Goal: Contribute content

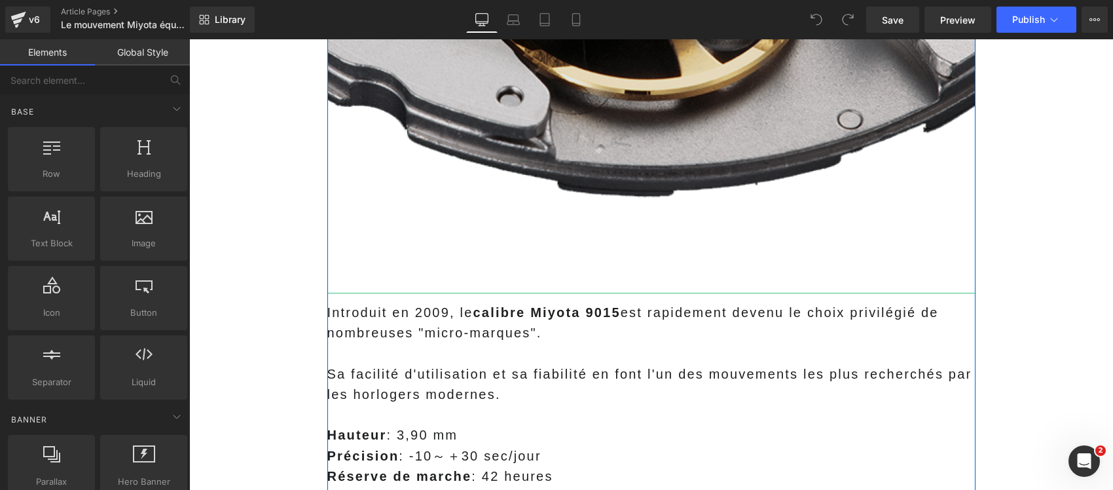
scroll to position [1391, 0]
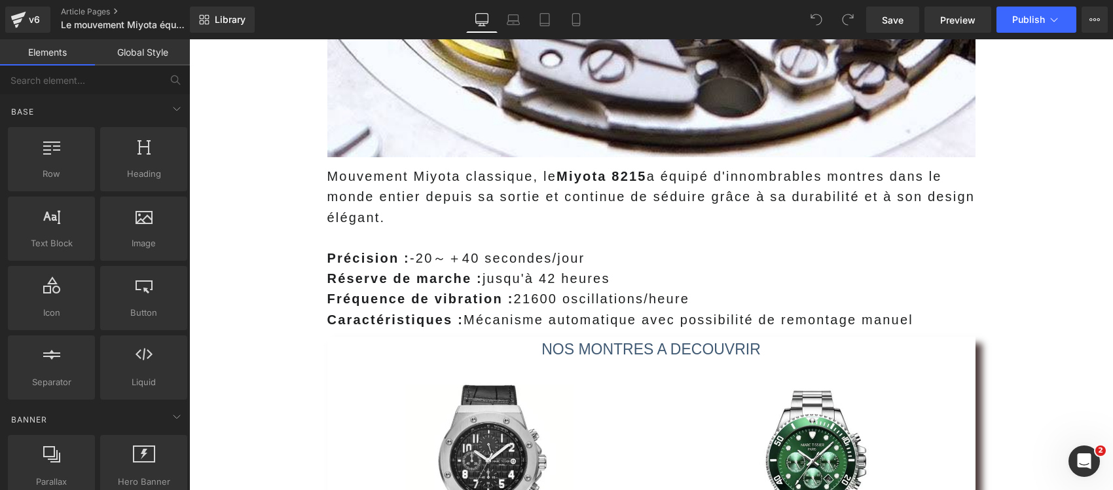
scroll to position [2701, 0]
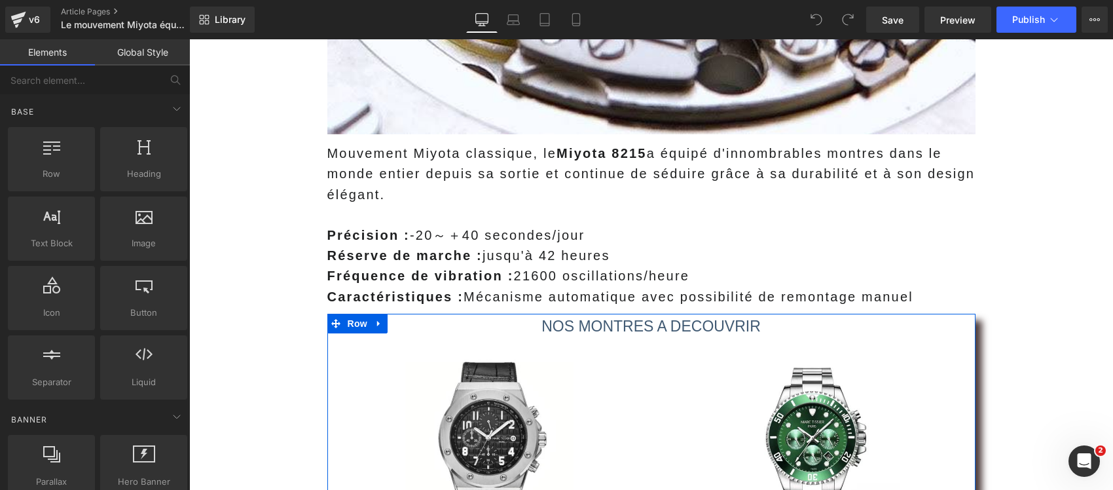
click at [375, 318] on icon at bounding box center [379, 323] width 9 height 10
click at [409, 319] on icon at bounding box center [413, 323] width 9 height 9
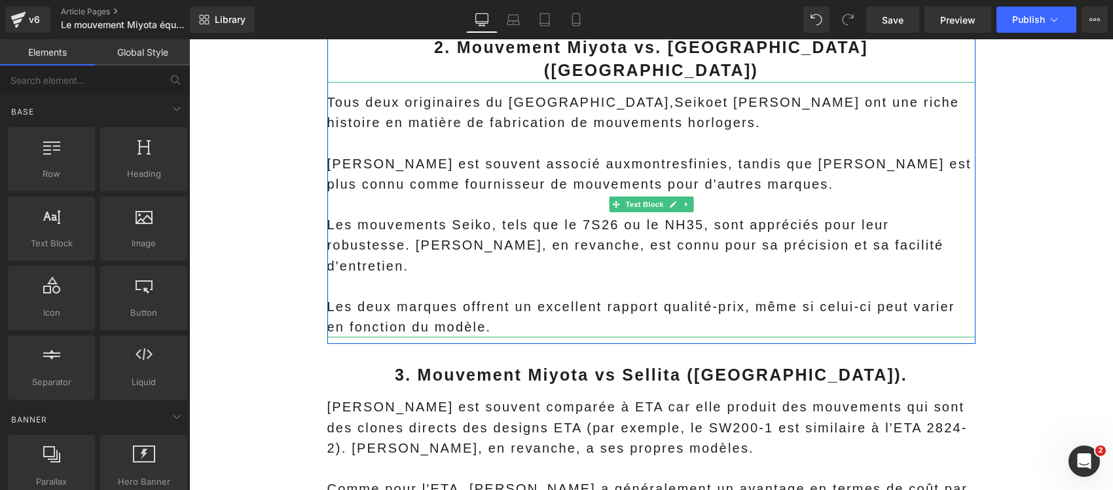
scroll to position [7366, 0]
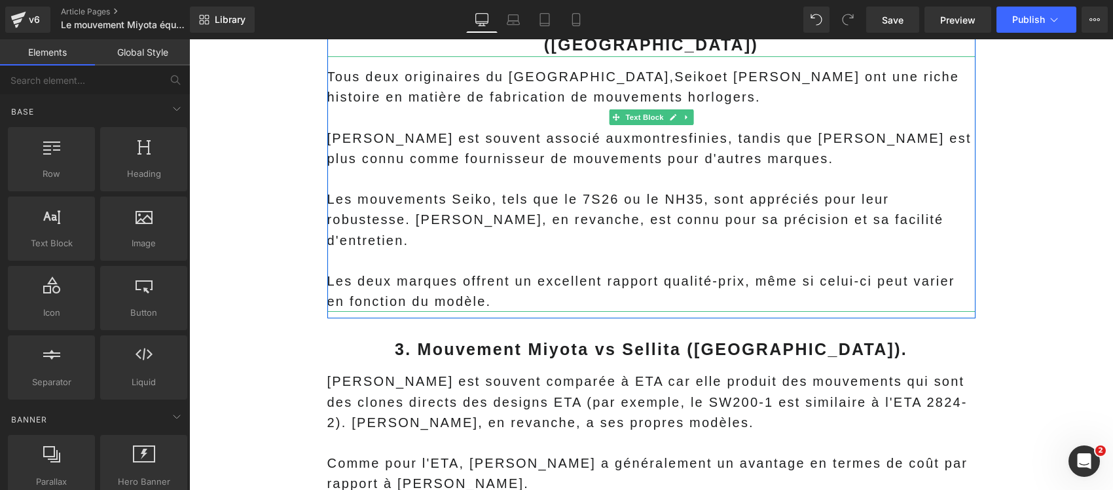
click at [453, 271] on p "Les deux marques offrent un excellent rapport qualité-prix, même si celui-ci pe…" at bounding box center [651, 291] width 648 height 41
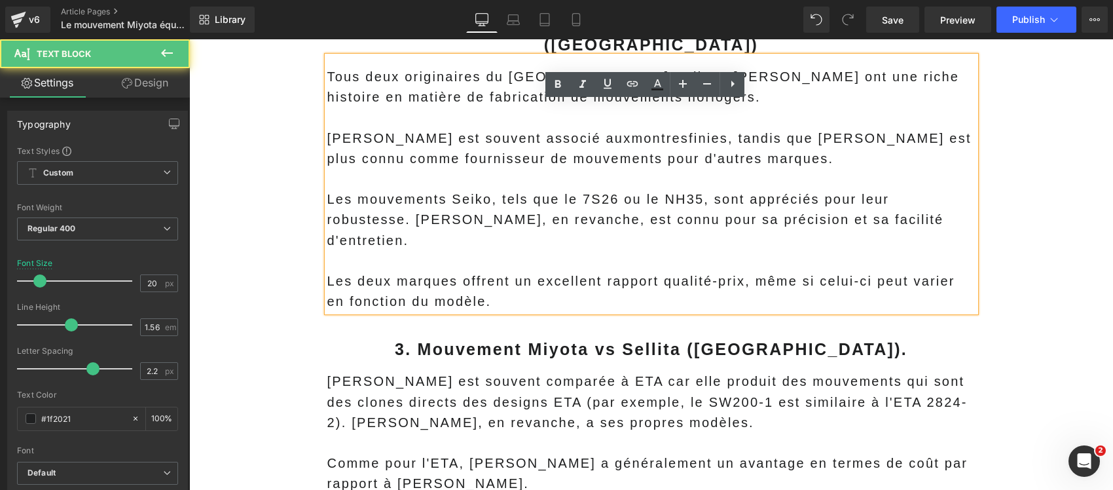
click at [452, 271] on p "Les deux marques offrent un excellent rapport qualité-prix, même si celui-ci pe…" at bounding box center [651, 291] width 648 height 41
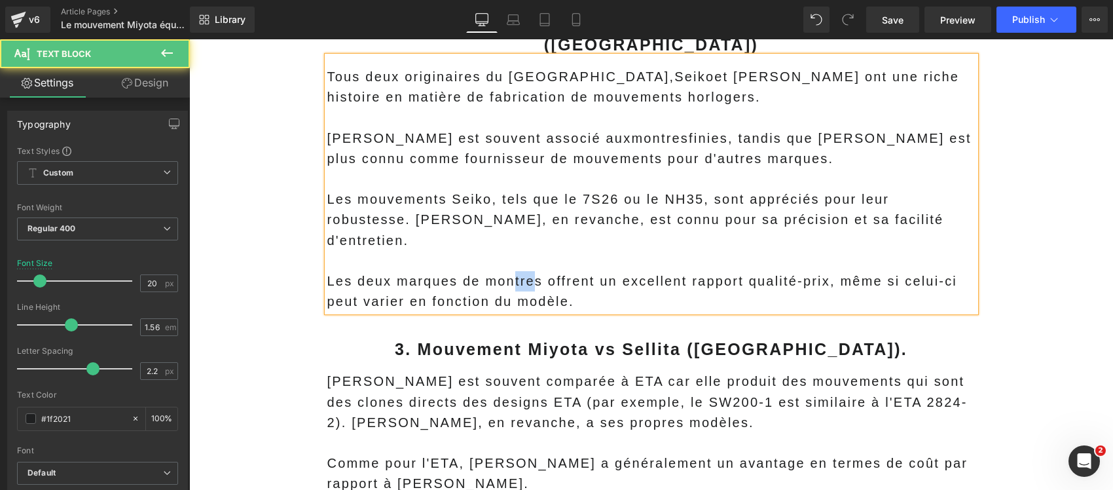
drag, startPoint x: 526, startPoint y: 201, endPoint x: 507, endPoint y: 187, distance: 23.4
click at [507, 271] on p "Les deux marques de montres offrent un excellent rapport qualité-prix, même si …" at bounding box center [651, 291] width 648 height 41
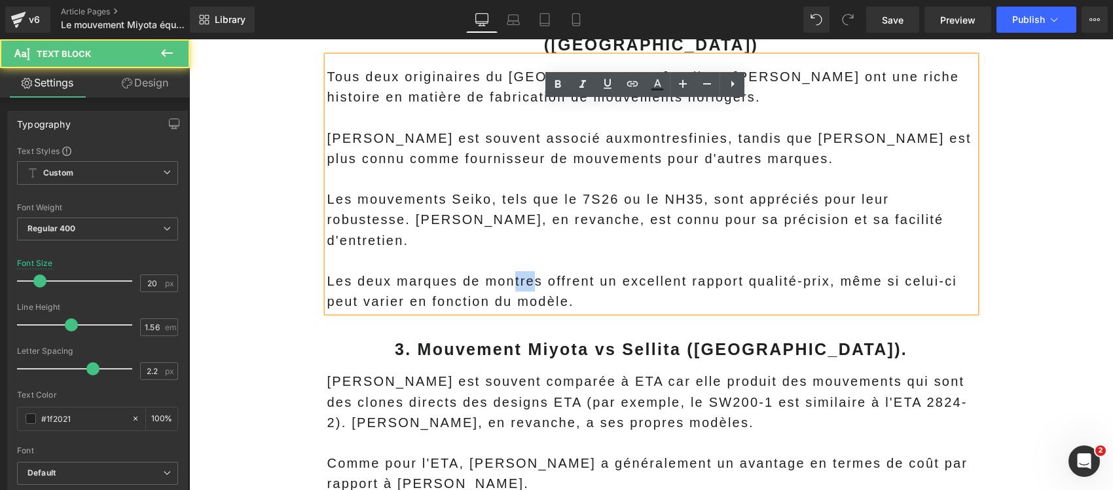
click at [513, 271] on p "Les deux marques de montres offrent un excellent rapport qualité-prix, même si …" at bounding box center [651, 291] width 648 height 41
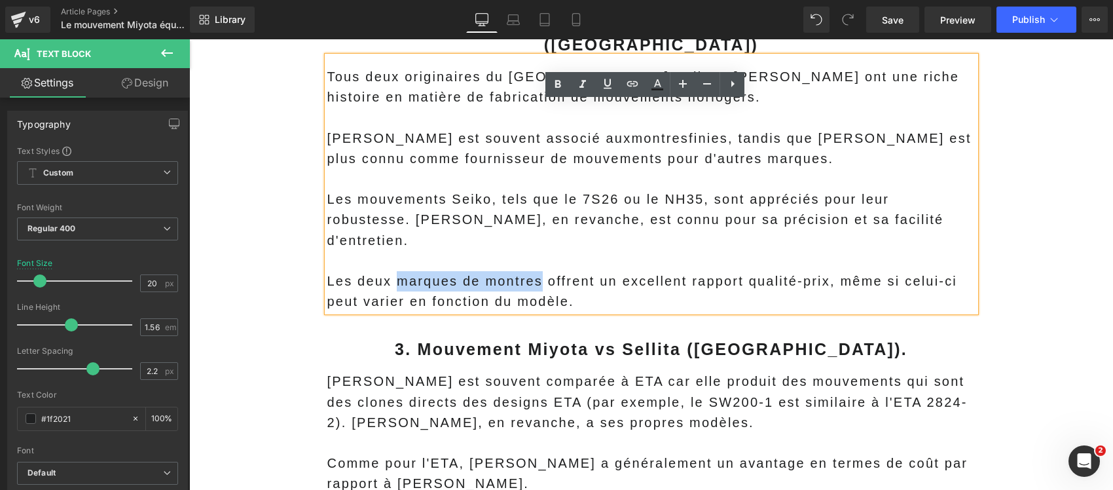
drag, startPoint x: 533, startPoint y: 198, endPoint x: 389, endPoint y: 198, distance: 144.1
click at [389, 271] on p "Les deux marques de montres offrent un excellent rapport qualité-prix, même si …" at bounding box center [651, 291] width 648 height 41
click at [633, 79] on icon at bounding box center [633, 84] width 16 height 16
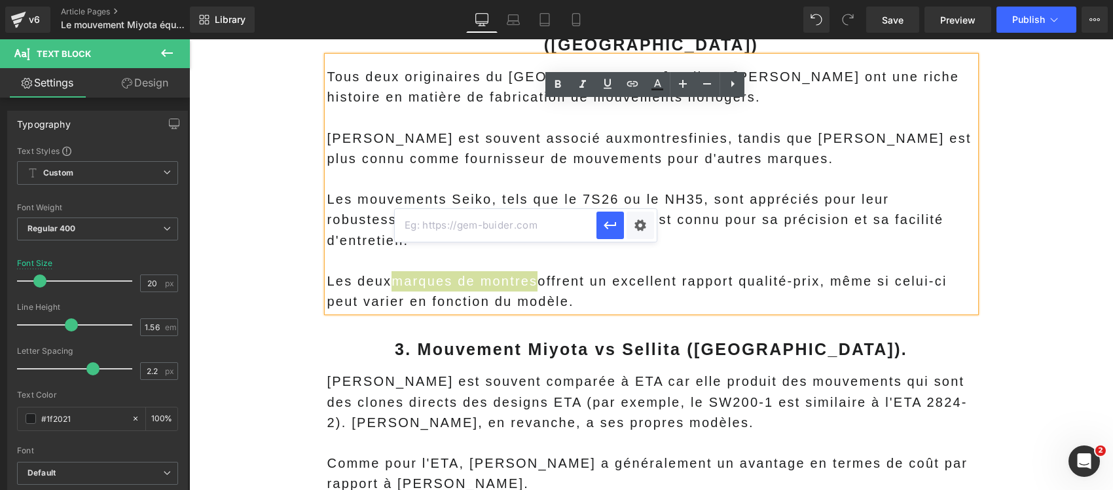
click at [507, 220] on input "text" at bounding box center [496, 225] width 202 height 33
paste input "https://marctissier.com/blogs/tests-avis-guides/on-a-teste-la-lip-churchill-t24…"
type input "https://marctissier.com/blogs/tests-avis-guides/on-a-teste-la-lip-churchill-t24…"
click at [645, 0] on div "Text Color Highlight Color #333333 Edit or remove link: Edit - Unlink - Cancel …" at bounding box center [556, 0] width 1113 height 0
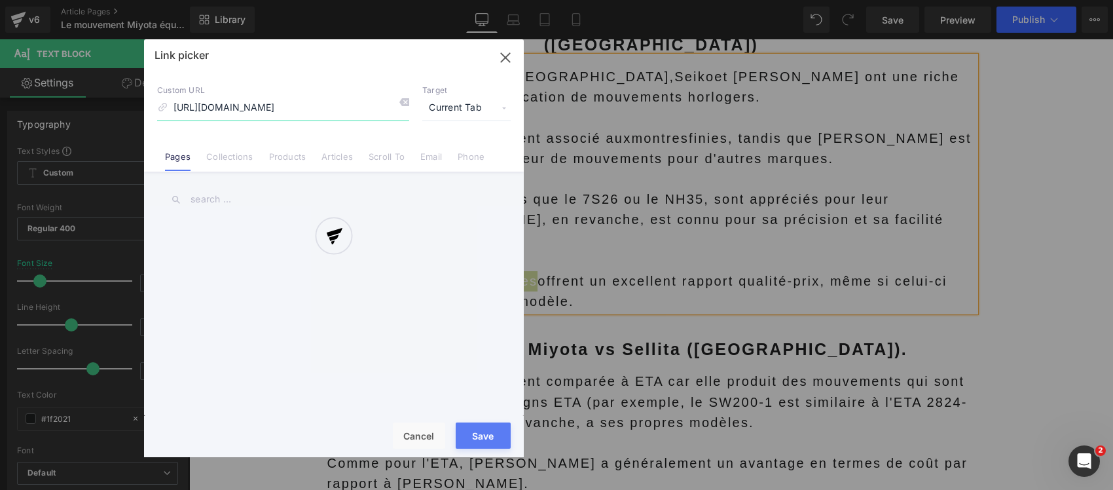
scroll to position [0, 313]
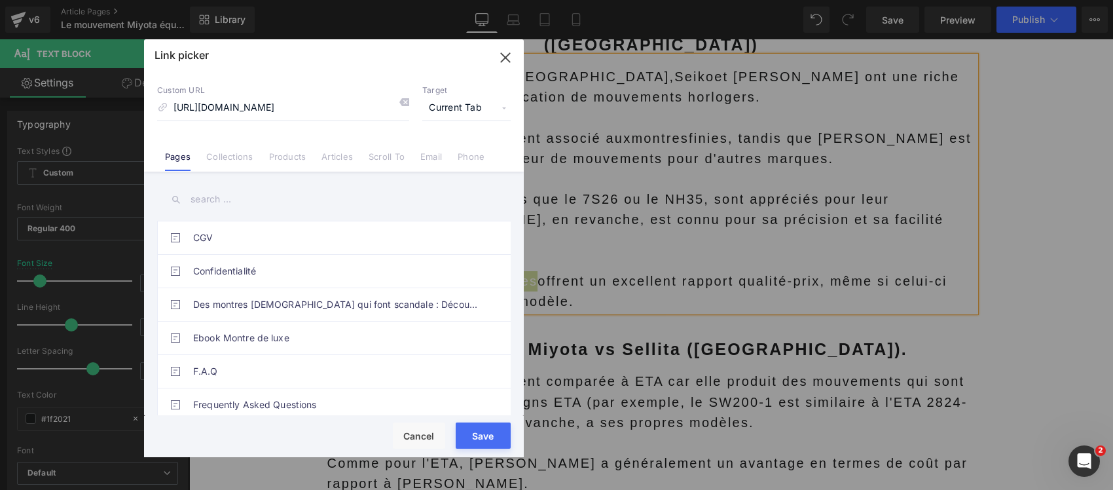
click at [437, 109] on span "Current Tab" at bounding box center [466, 108] width 88 height 25
click at [440, 151] on li "New Tab" at bounding box center [466, 154] width 101 height 23
click at [479, 437] on button "Save" at bounding box center [483, 435] width 55 height 26
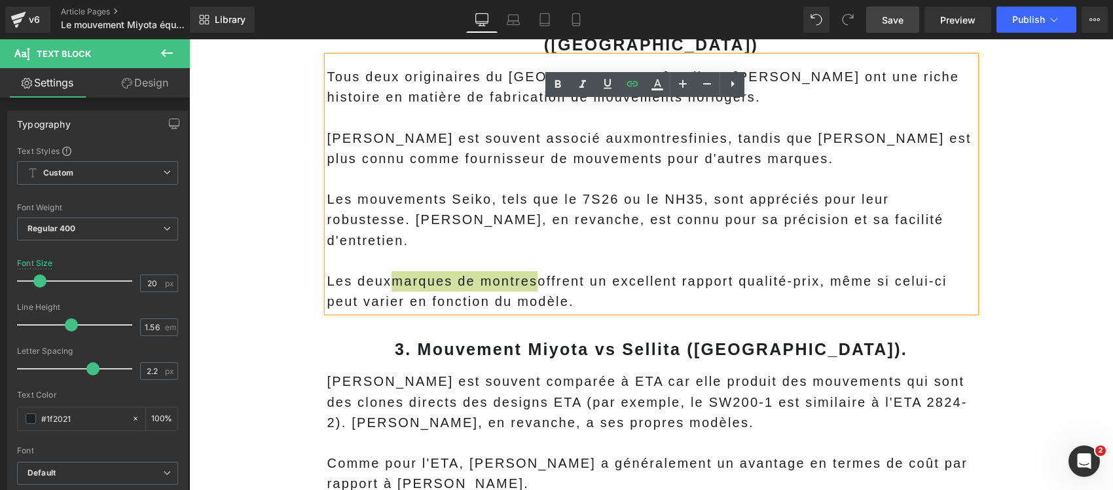
click at [897, 23] on span "Save" at bounding box center [893, 20] width 22 height 14
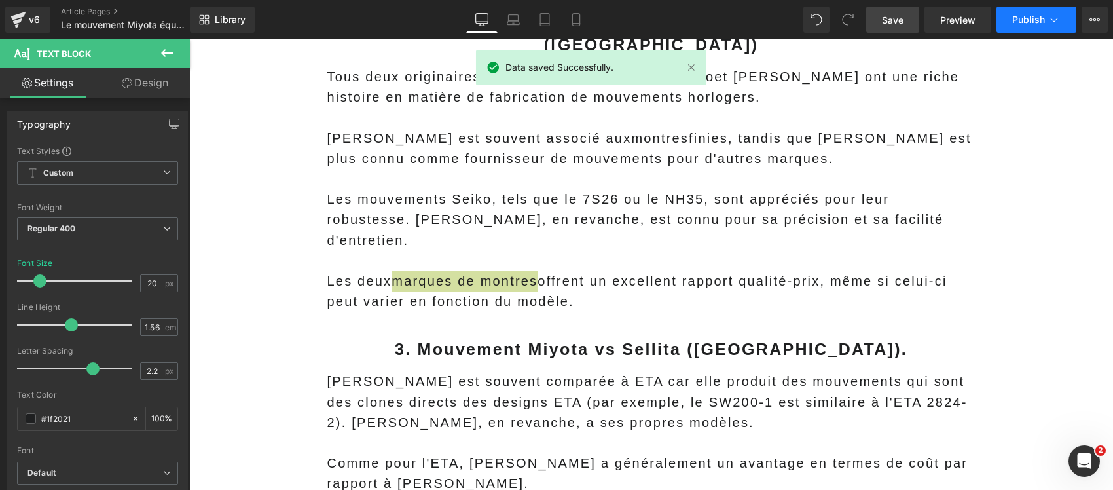
click at [1041, 25] on button "Publish" at bounding box center [1037, 20] width 80 height 26
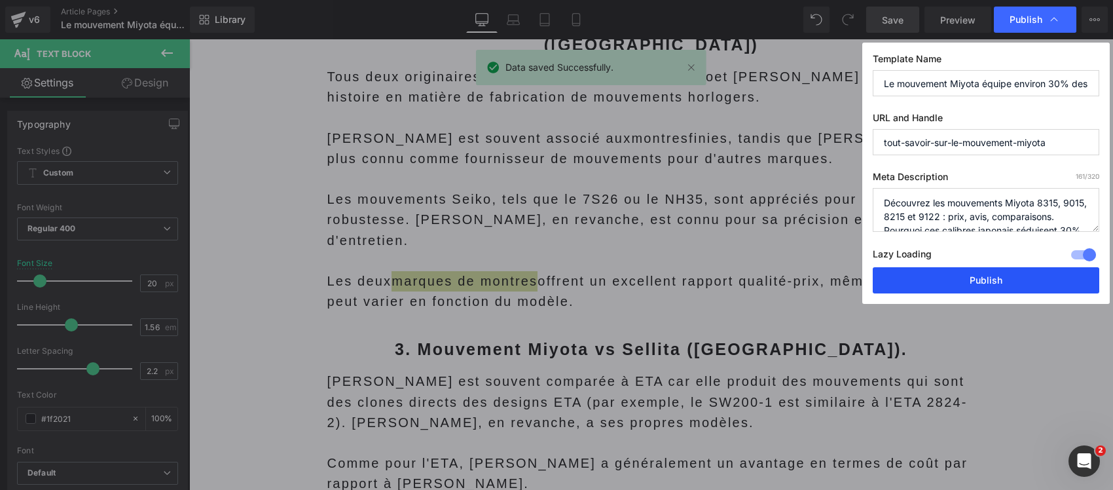
click at [979, 279] on button "Publish" at bounding box center [986, 280] width 227 height 26
